Goal: Navigation & Orientation: Find specific page/section

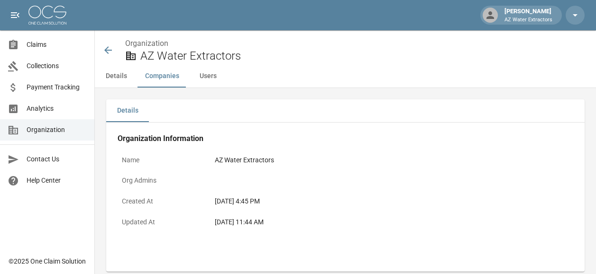
scroll to position [218, 0]
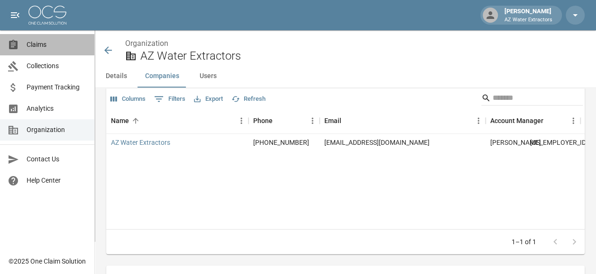
click at [55, 53] on link "Claims" at bounding box center [47, 44] width 94 height 21
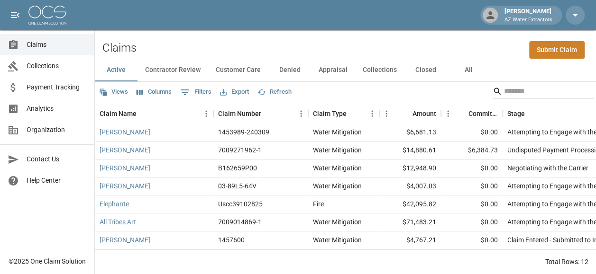
scroll to position [8, 0]
click at [191, 63] on button "Contractor Review" at bounding box center [172, 70] width 71 height 23
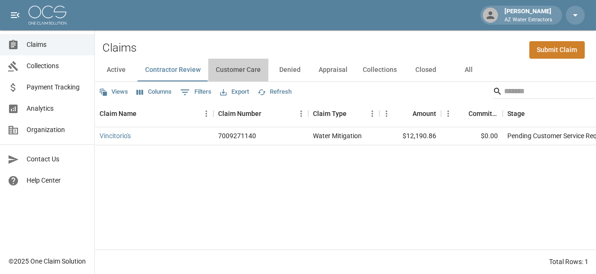
click at [238, 64] on button "Customer Care" at bounding box center [238, 70] width 60 height 23
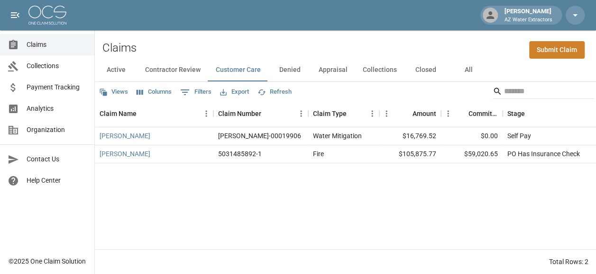
click at [293, 60] on button "Denied" at bounding box center [289, 70] width 43 height 23
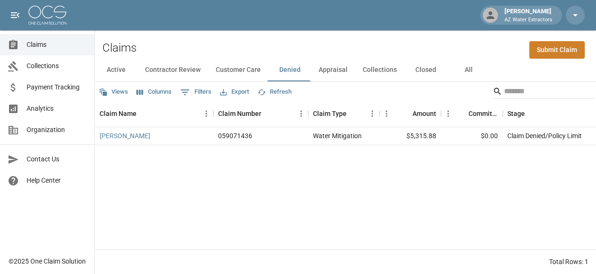
click at [339, 59] on button "Appraisal" at bounding box center [333, 70] width 44 height 23
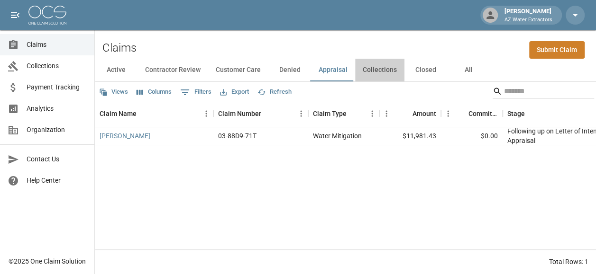
click at [377, 62] on button "Collections" at bounding box center [379, 70] width 49 height 23
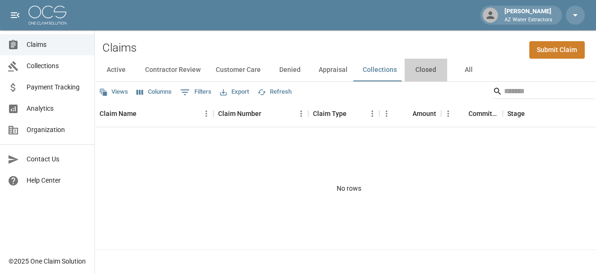
click at [420, 62] on button "Closed" at bounding box center [425, 70] width 43 height 23
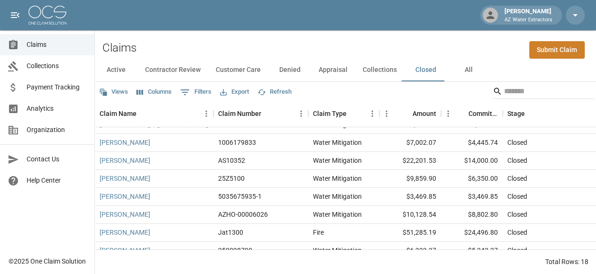
scroll to position [142, 0]
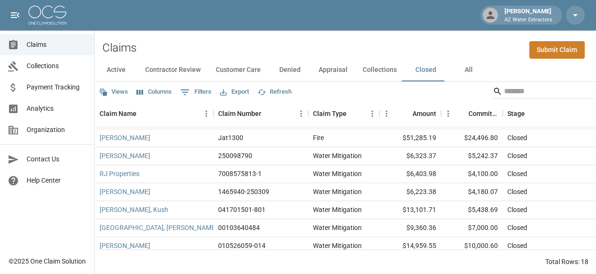
click at [108, 59] on button "Active" at bounding box center [116, 70] width 43 height 23
